Goal: Information Seeking & Learning: Learn about a topic

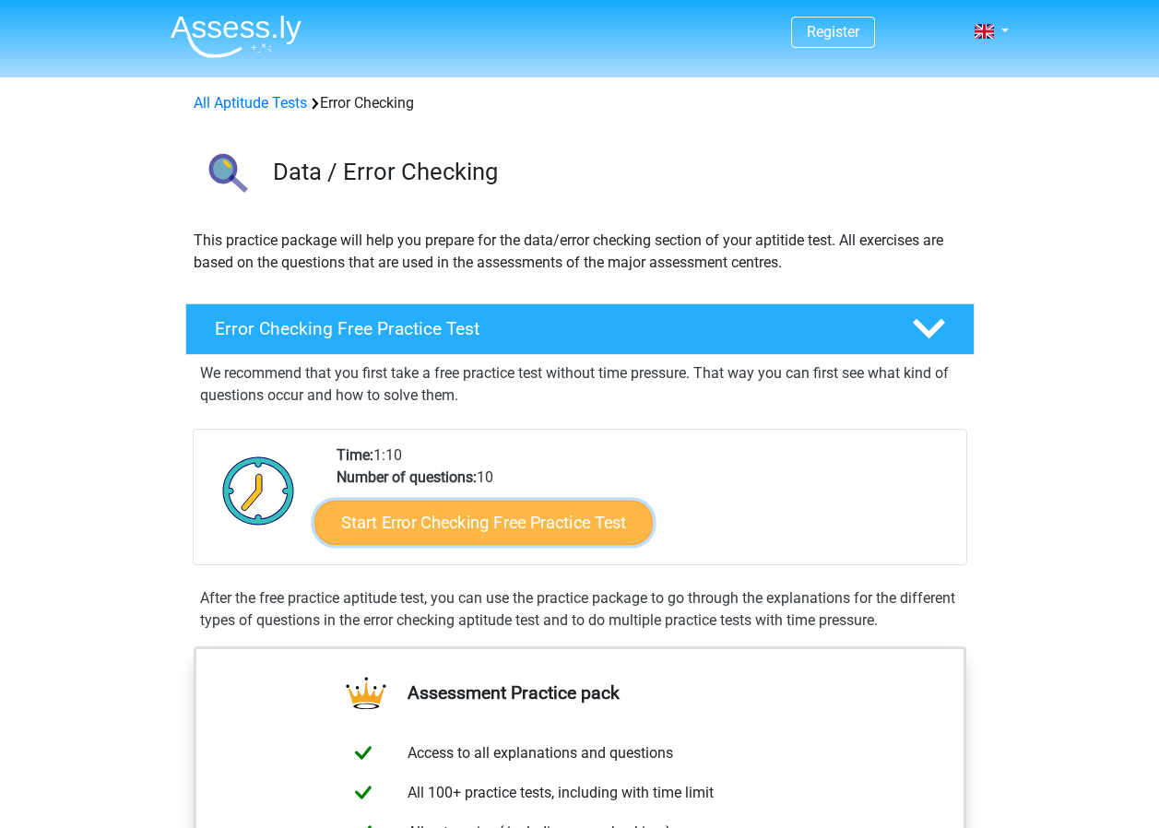
click at [442, 530] on link "Start Error Checking Free Practice Test" at bounding box center [483, 523] width 338 height 44
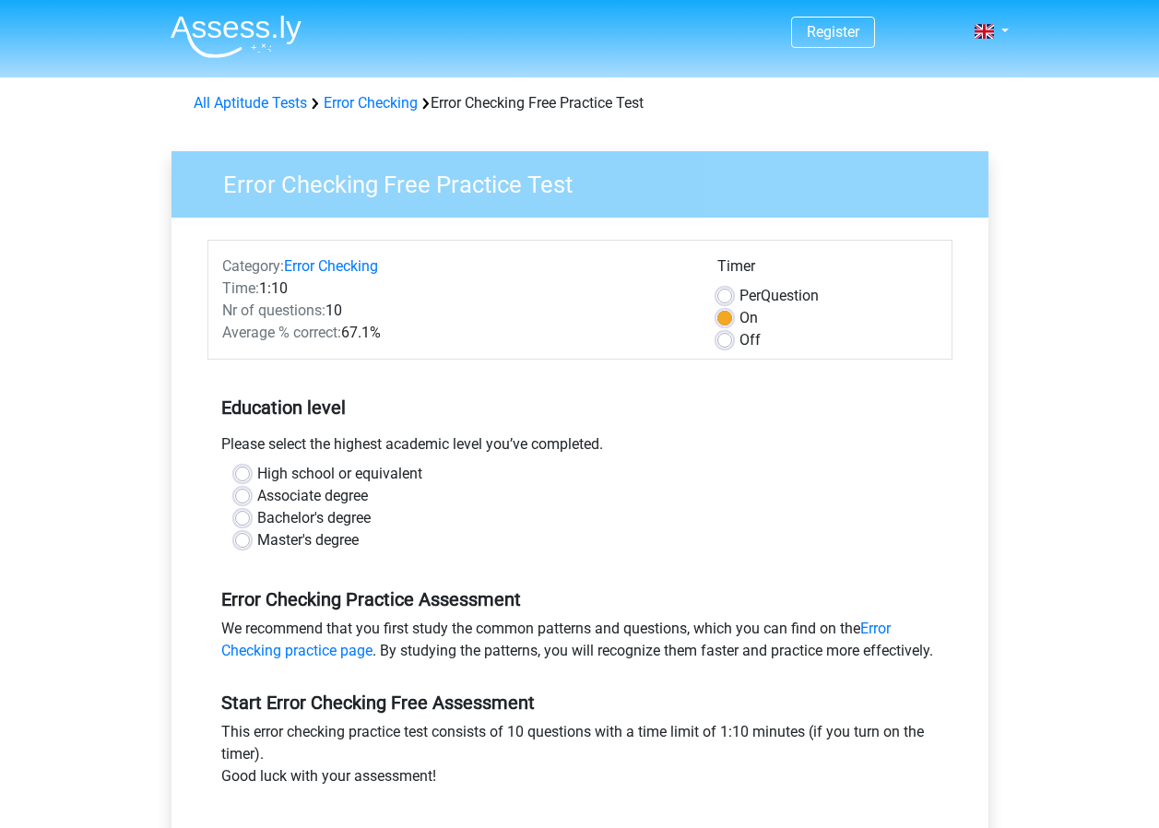
click at [257, 516] on label "Bachelor's degree" at bounding box center [313, 518] width 113 height 22
click at [243, 516] on input "Bachelor's degree" at bounding box center [242, 516] width 15 height 18
radio input "true"
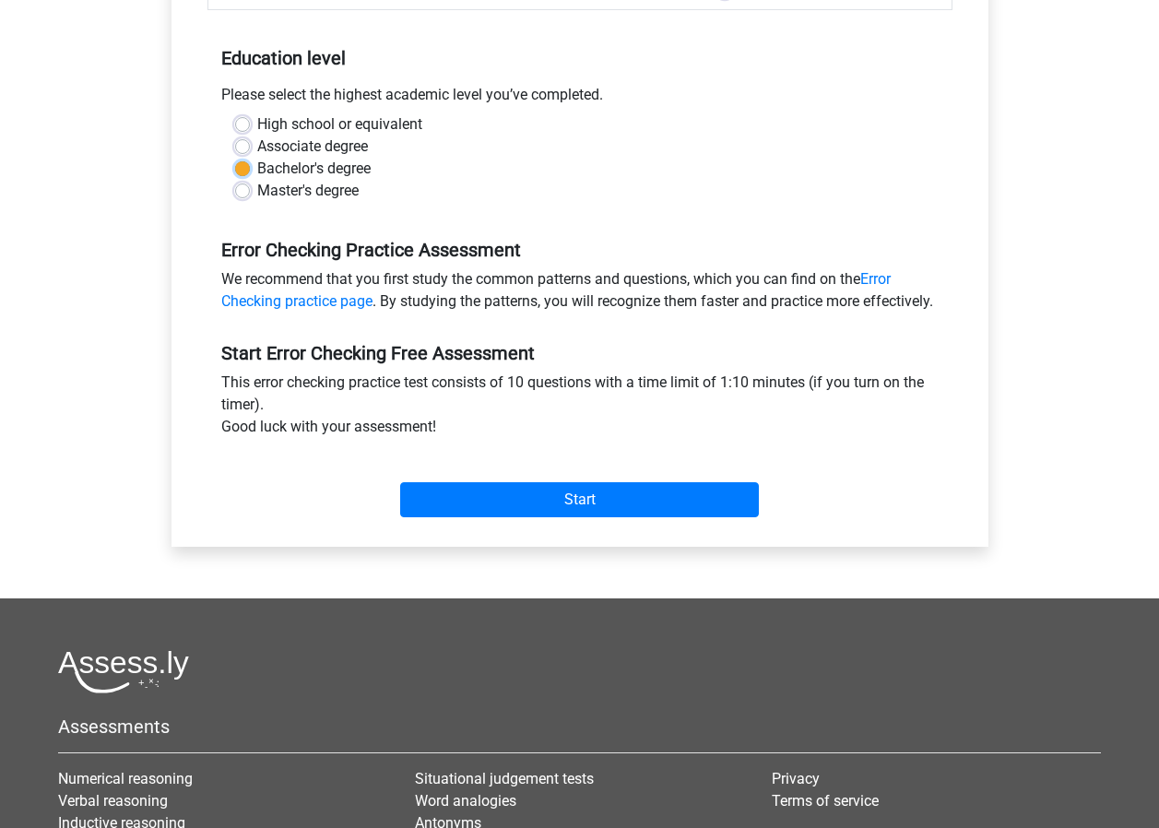
scroll to position [369, 0]
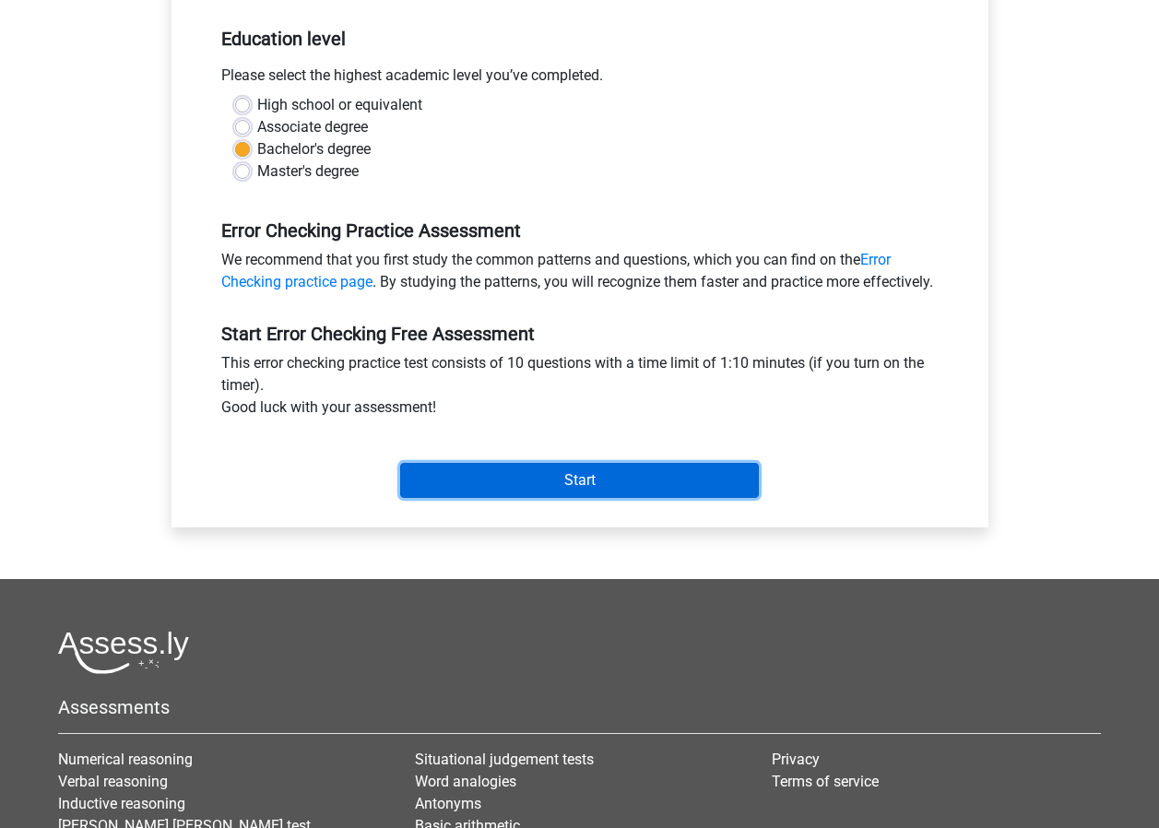
click at [550, 498] on input "Start" at bounding box center [579, 480] width 359 height 35
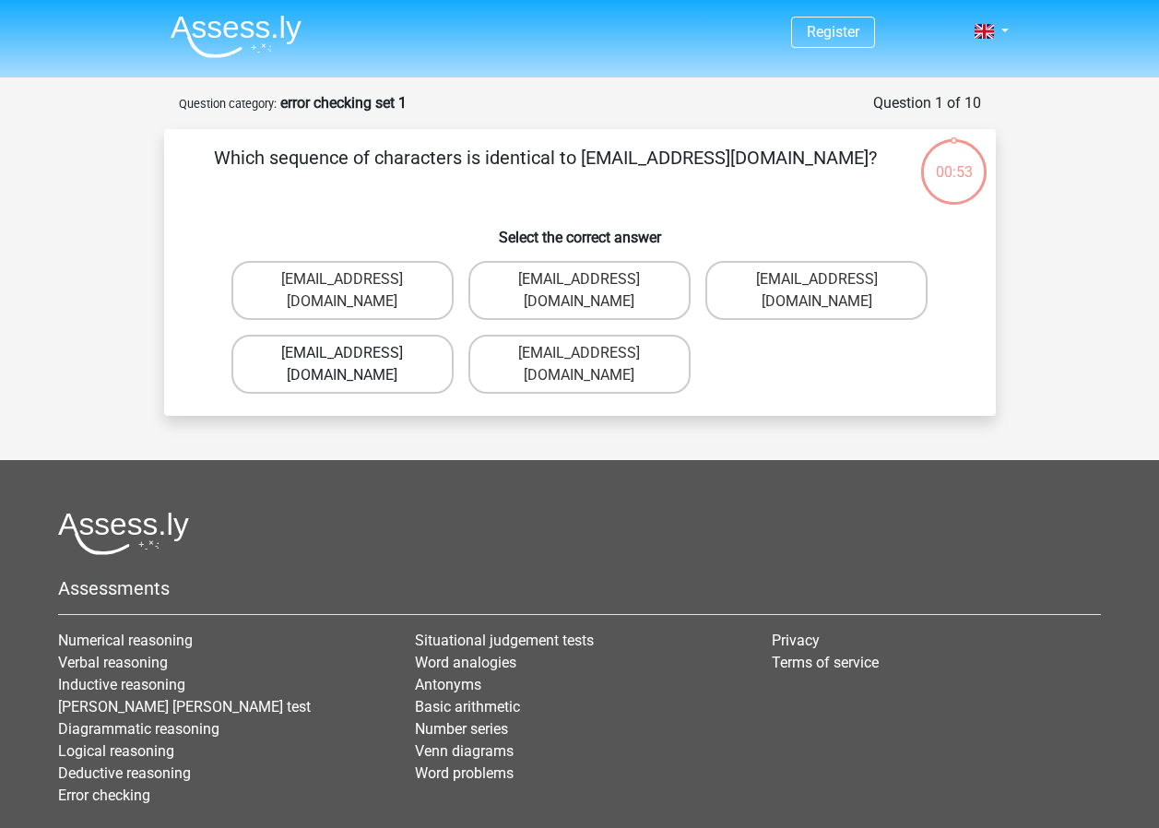
click at [322, 337] on label "Evie_Meade@jointmail.com.uk" at bounding box center [342, 364] width 222 height 59
click at [342, 353] on input "Evie_Meade@jointmail.com.uk" at bounding box center [348, 359] width 12 height 12
radio input "true"
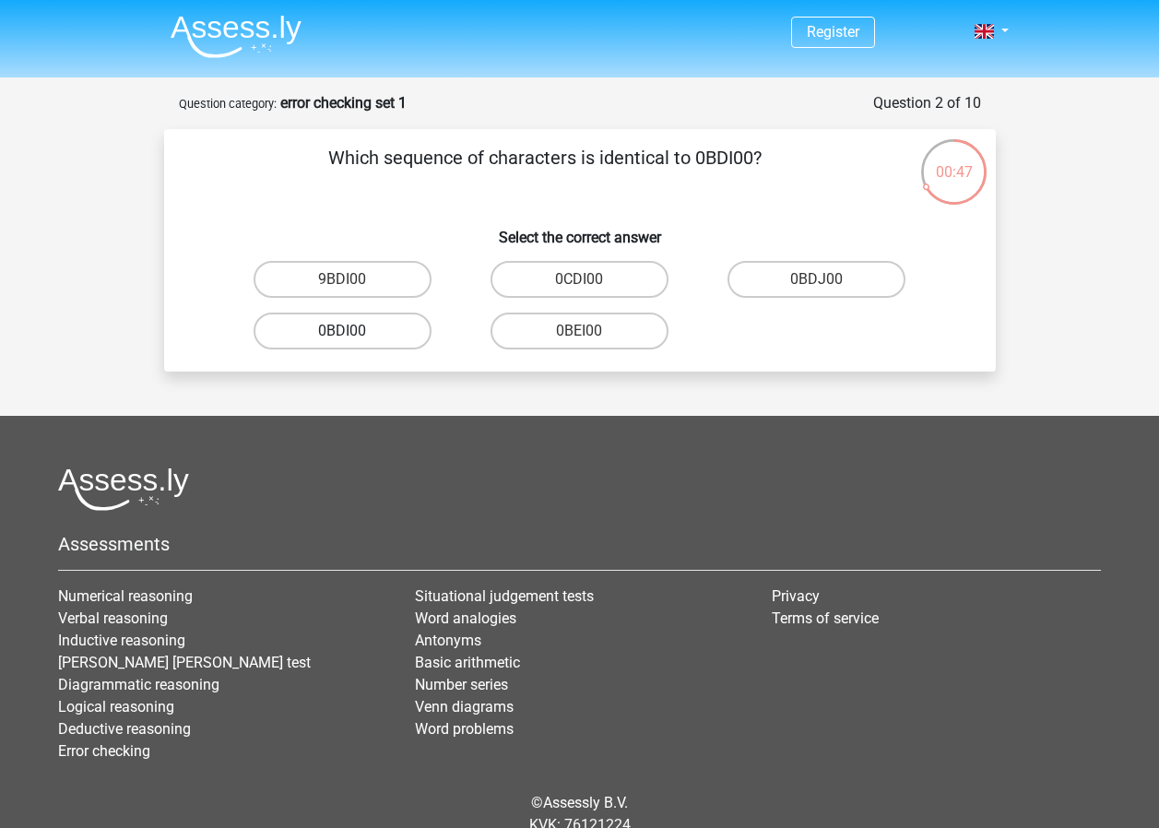
click at [396, 330] on label "0BDI00" at bounding box center [343, 331] width 178 height 37
click at [354, 331] on input "0BDI00" at bounding box center [348, 337] width 12 height 12
radio input "true"
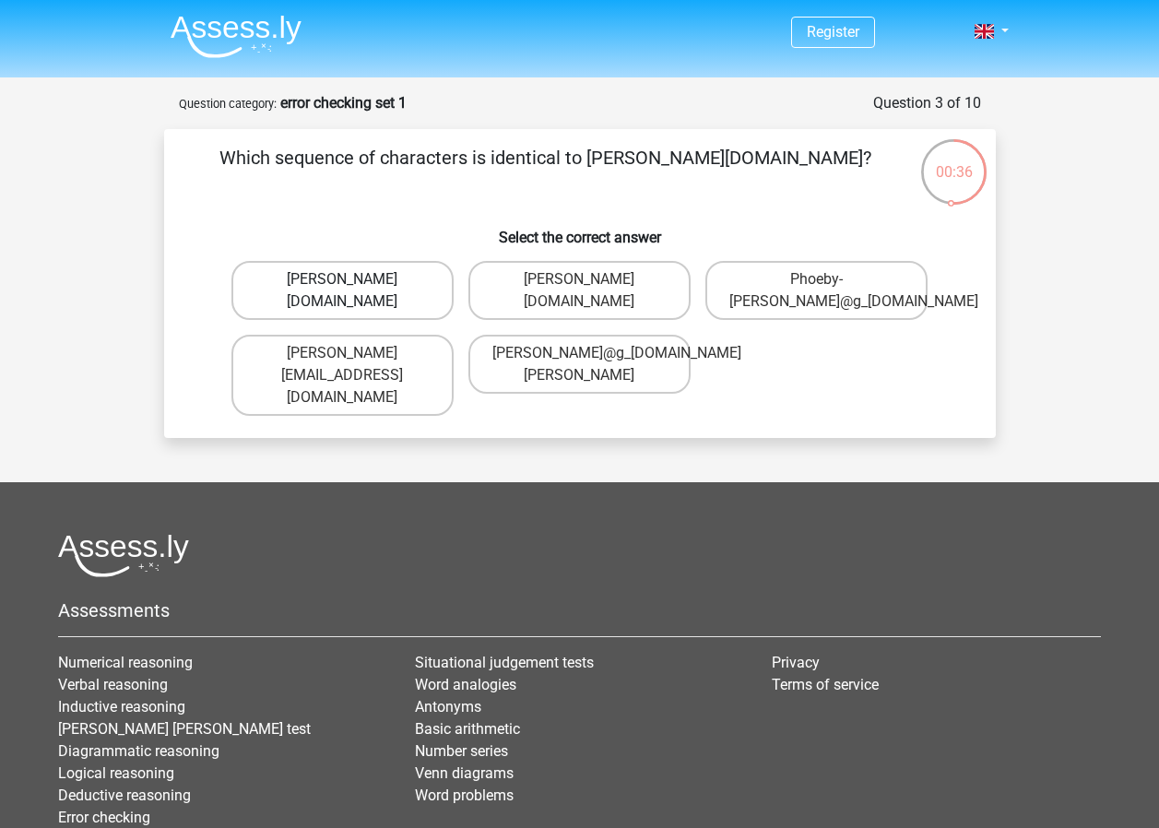
click at [396, 308] on label "Phoebe-Patterson@g_mail.gr" at bounding box center [342, 290] width 222 height 59
click at [354, 291] on input "Phoebe-Patterson@g_mail.gr" at bounding box center [348, 285] width 12 height 12
radio input "true"
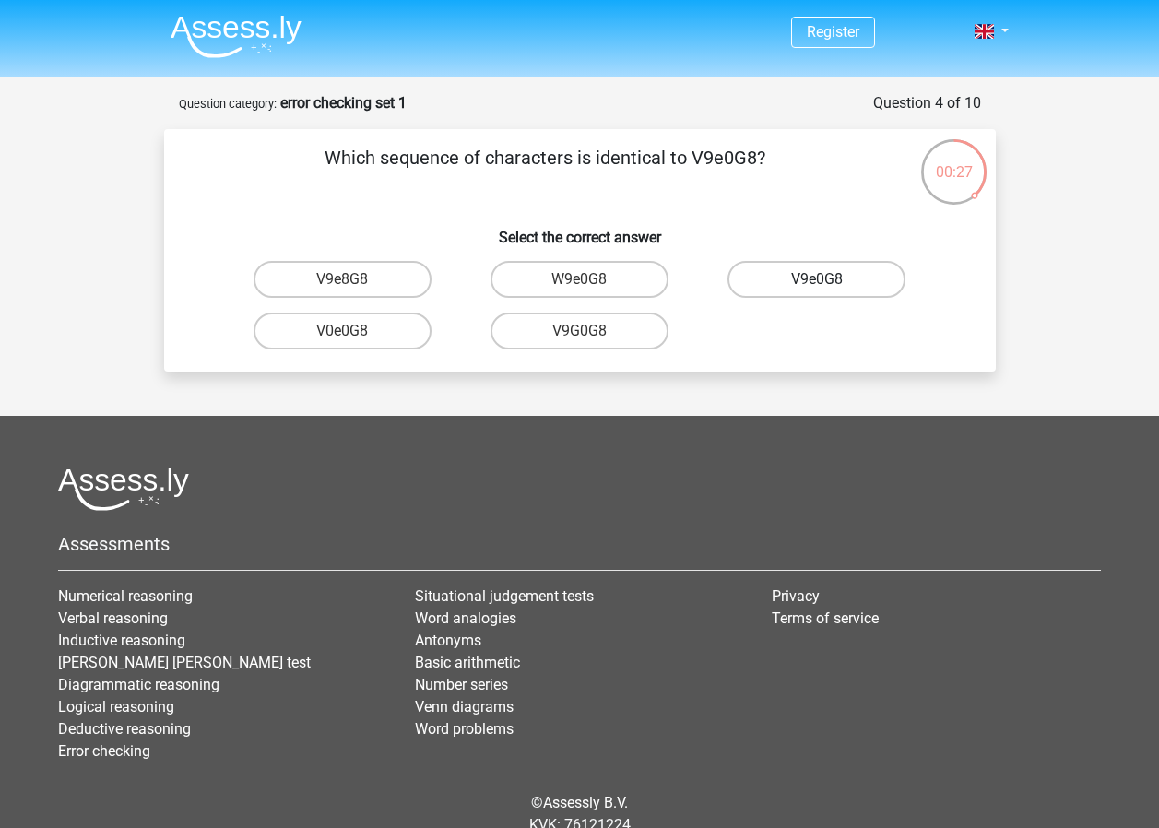
click at [790, 290] on label "V9e0G8" at bounding box center [816, 279] width 178 height 37
click at [817, 290] on input "V9e0G8" at bounding box center [823, 285] width 12 height 12
radio input "true"
click at [362, 339] on label "91051S" at bounding box center [343, 331] width 178 height 37
click at [354, 339] on input "91051S" at bounding box center [348, 337] width 12 height 12
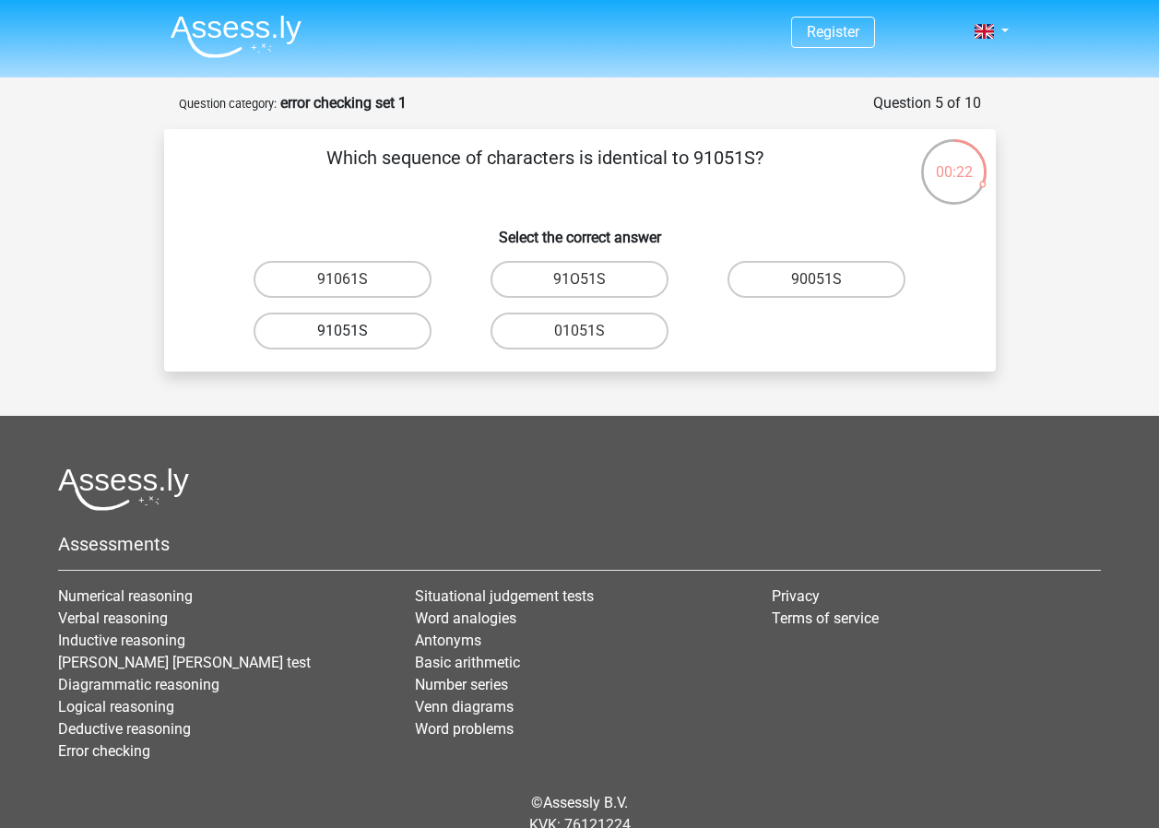
radio input "true"
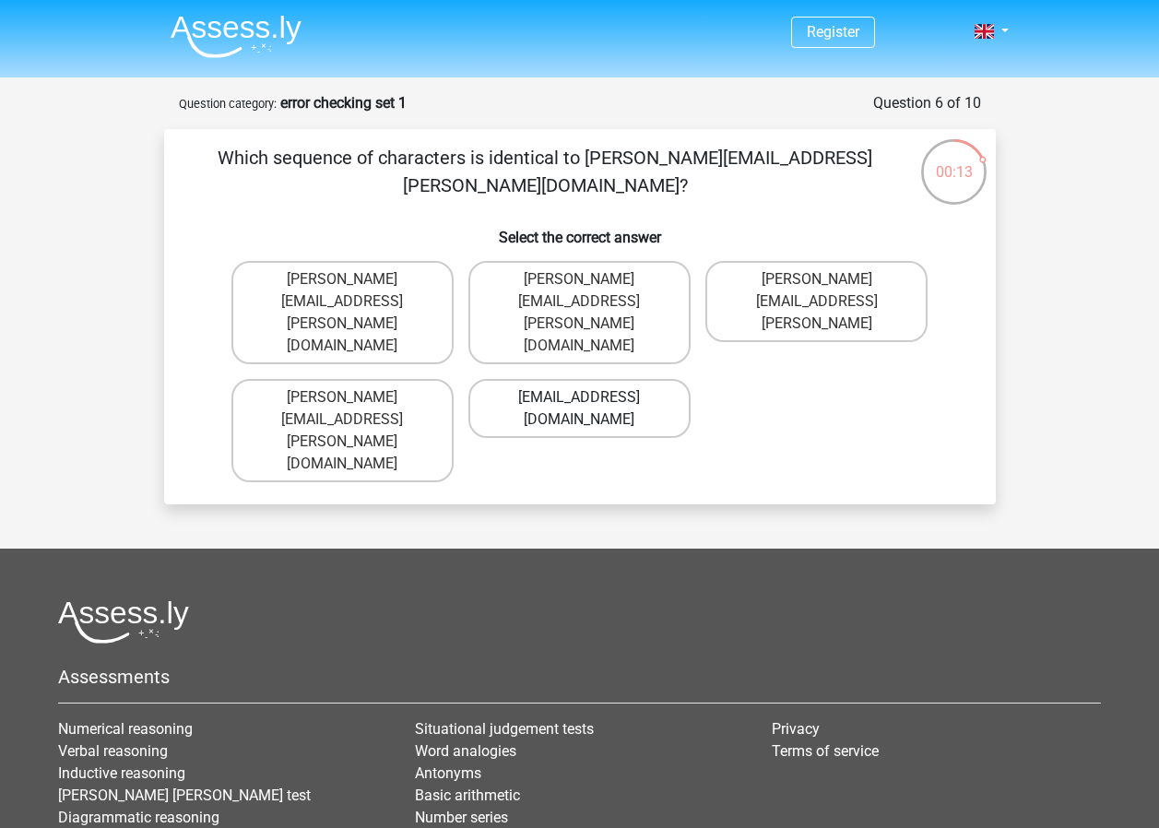
click at [612, 379] on label "Conor.Paterson@mailme.com" at bounding box center [579, 408] width 222 height 59
click at [591, 397] on input "Conor.Paterson@mailme.com" at bounding box center [585, 403] width 12 height 12
radio input "true"
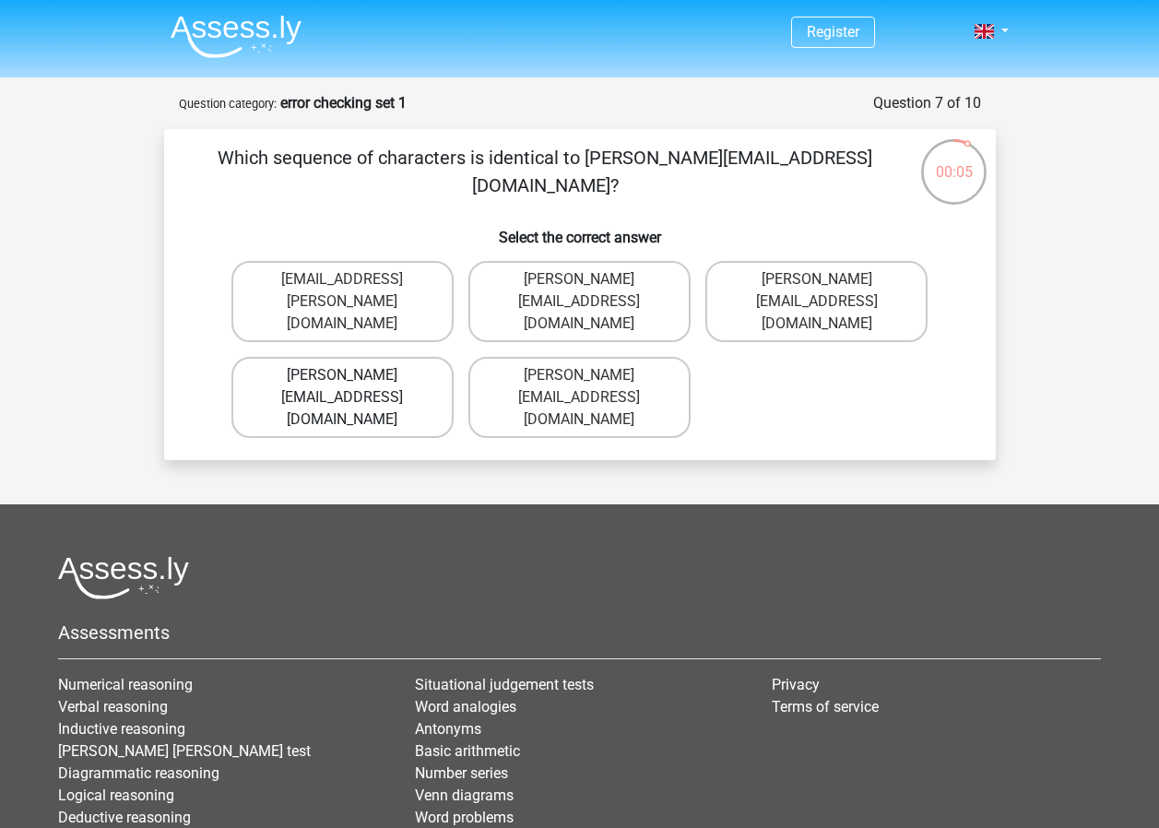
click at [396, 377] on label "Ava-Caroll@mailme.uk.com" at bounding box center [342, 397] width 222 height 81
click at [354, 377] on input "Ava-Caroll@mailme.uk.com" at bounding box center [348, 381] width 12 height 12
radio input "true"
